Goal: Information Seeking & Learning: Check status

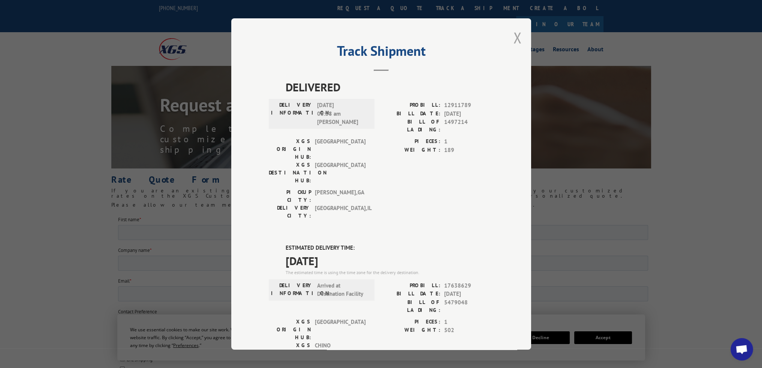
click at [517, 38] on button "Close modal" at bounding box center [517, 38] width 8 height 20
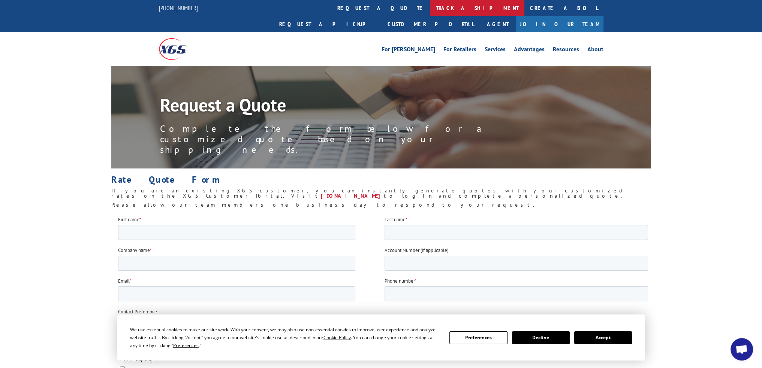
click at [430, 12] on link "track a shipment" at bounding box center [477, 8] width 94 height 16
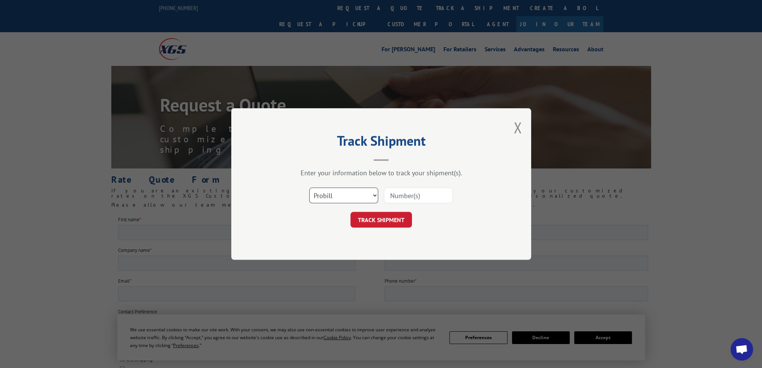
click at [374, 197] on select "Select category... Probill BOL PO" at bounding box center [343, 196] width 69 height 16
select select "po"
click at [309, 188] on select "Select category... Probill BOL PO" at bounding box center [343, 196] width 69 height 16
paste input "52537733"
type input "52537733"
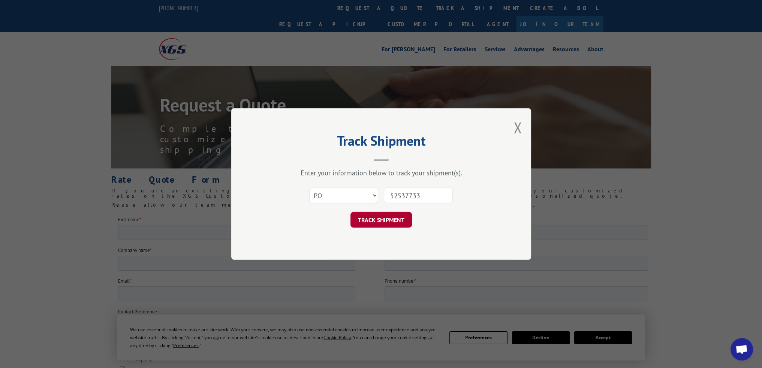
click at [382, 215] on button "TRACK SHIPMENT" at bounding box center [380, 220] width 61 height 16
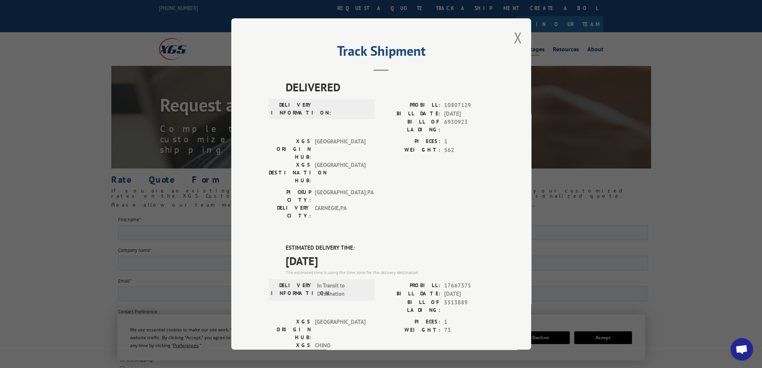
click at [515, 38] on button "Close modal" at bounding box center [517, 38] width 8 height 20
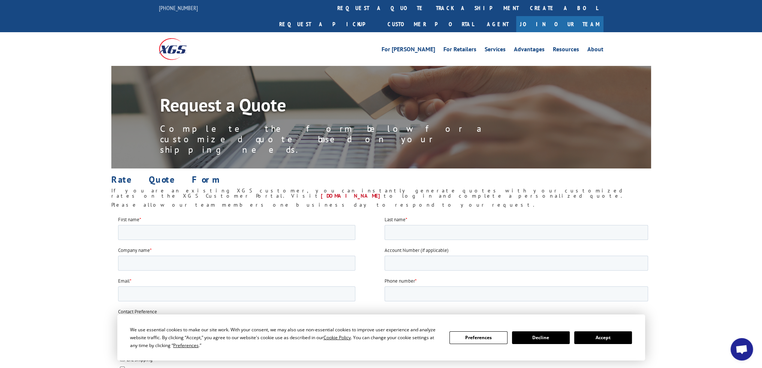
click at [172, 38] on img at bounding box center [173, 48] width 28 height 21
